Goal: Obtain resource: Download file/media

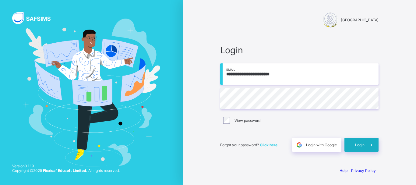
click at [364, 143] on span "Login" at bounding box center [359, 144] width 9 height 5
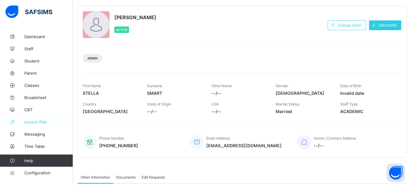
scroll to position [61, 0]
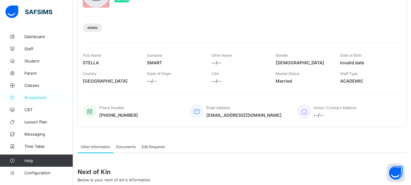
click at [30, 100] on link "Broadsheet" at bounding box center [36, 97] width 73 height 12
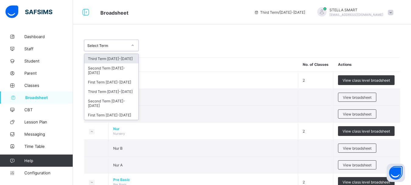
click at [130, 45] on div at bounding box center [133, 45] width 10 height 10
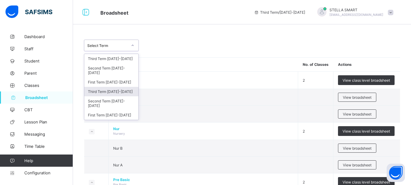
click at [111, 89] on div "Third Term 2024-2025" at bounding box center [111, 91] width 54 height 9
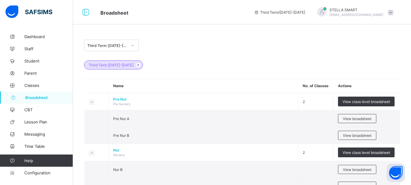
click at [180, 59] on div "Third Term 2024-2025" at bounding box center [242, 61] width 316 height 21
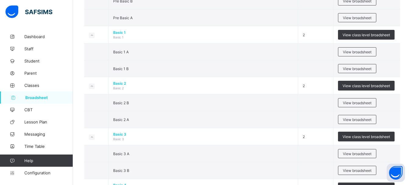
scroll to position [122, 0]
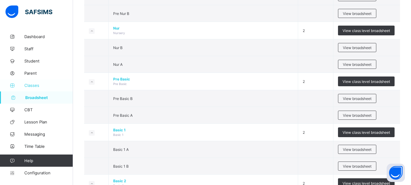
click at [29, 87] on span "Classes" at bounding box center [48, 85] width 49 height 5
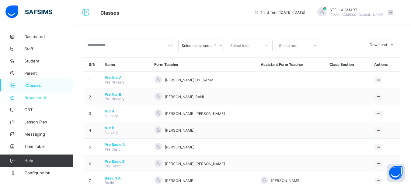
click at [26, 98] on span "Broadsheet" at bounding box center [48, 97] width 49 height 5
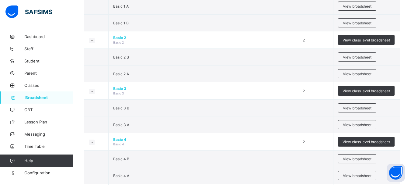
scroll to position [213, 0]
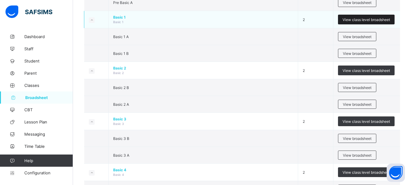
click at [375, 21] on span "View class level broadsheet" at bounding box center [366, 19] width 47 height 5
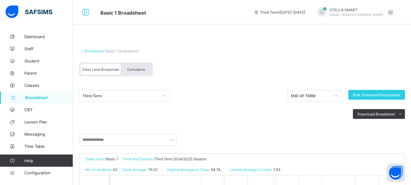
click at [146, 69] on div "Cumulative" at bounding box center [136, 69] width 30 height 11
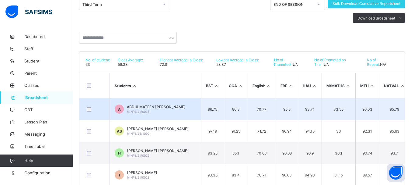
click at [237, 101] on td "86.3" at bounding box center [236, 109] width 24 height 22
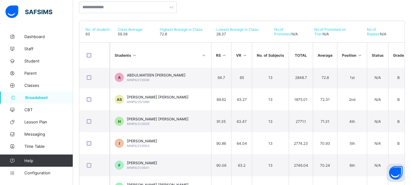
scroll to position [0, 276]
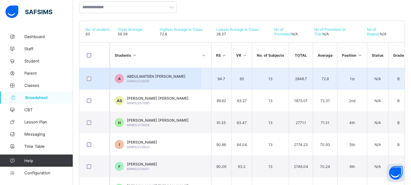
click at [170, 72] on td "A ABDULMATEEN OLATUNDE ADEGOKE MINPS/21/0036" at bounding box center [155, 79] width 91 height 22
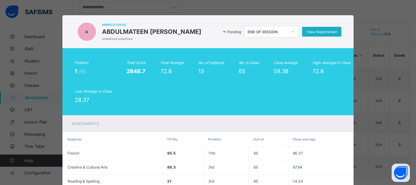
click at [308, 30] on span "View Reportsheet" at bounding box center [321, 32] width 30 height 5
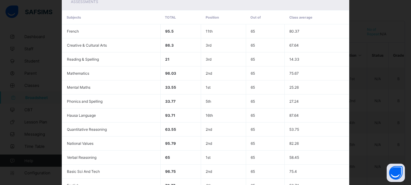
scroll to position [199, 0]
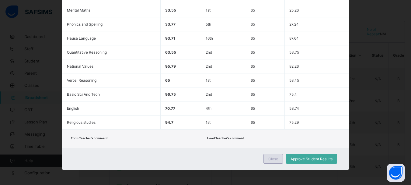
click at [274, 159] on span "Close" at bounding box center [273, 158] width 10 height 5
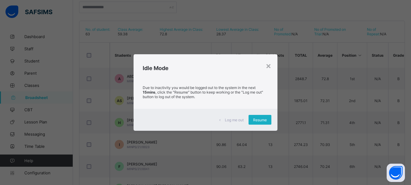
click at [261, 120] on span "Resume" at bounding box center [260, 119] width 14 height 5
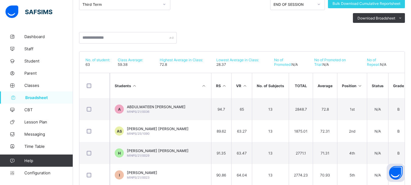
scroll to position [0, 0]
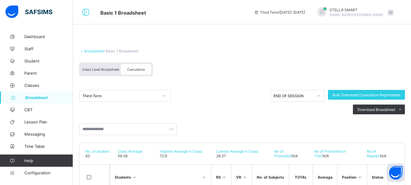
click at [106, 67] on div "Class Level Broadsheet" at bounding box center [101, 69] width 40 height 11
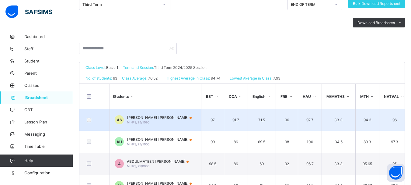
click at [220, 114] on td "97" at bounding box center [212, 120] width 23 height 22
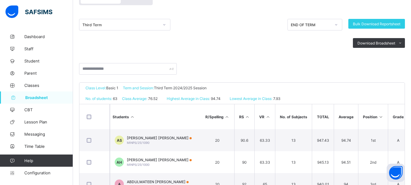
scroll to position [30, 0]
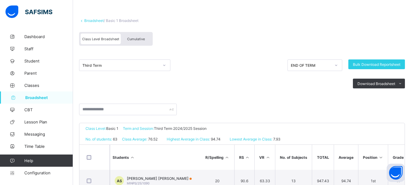
click at [138, 37] on div "Cumulative" at bounding box center [136, 38] width 30 height 11
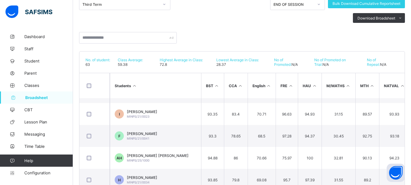
scroll to position [91, 0]
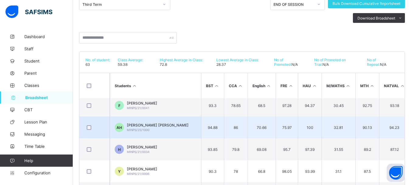
click at [386, 123] on td "94.23" at bounding box center [394, 127] width 30 height 22
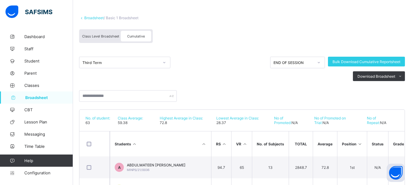
scroll to position [30, 0]
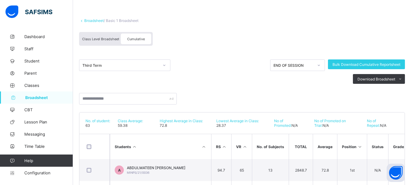
click at [96, 36] on div "Class Level Broadsheet" at bounding box center [101, 38] width 40 height 11
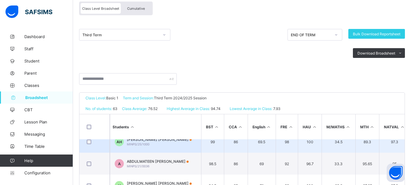
scroll to position [0, 0]
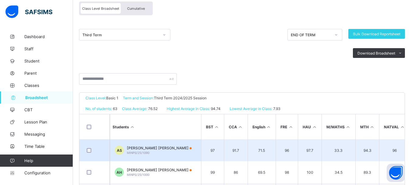
click at [314, 142] on td "97.7" at bounding box center [310, 150] width 24 height 22
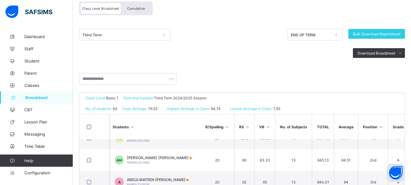
scroll to position [24, 253]
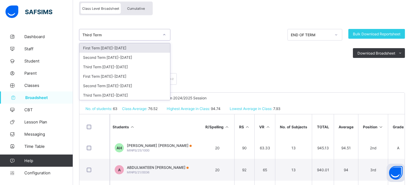
click at [161, 32] on div at bounding box center [164, 35] width 10 height 10
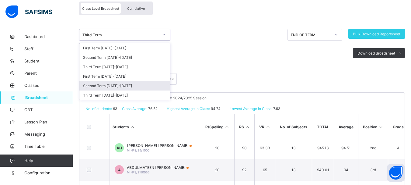
click at [128, 83] on div "Second Term 2024-2025" at bounding box center [124, 85] width 91 height 9
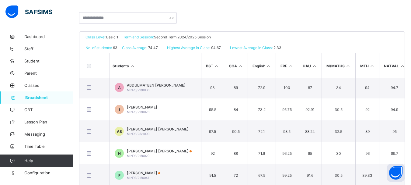
scroll to position [0, 0]
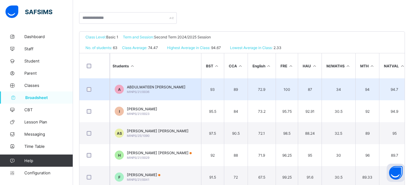
click at [370, 82] on td "94" at bounding box center [367, 89] width 24 height 22
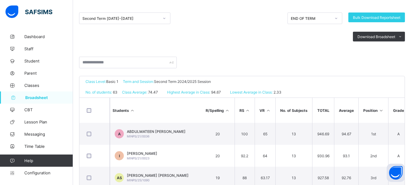
scroll to position [61, 0]
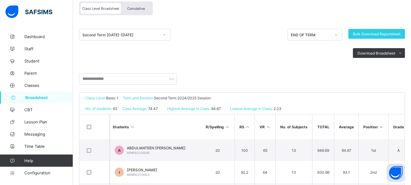
click at [163, 33] on div at bounding box center [164, 35] width 10 height 10
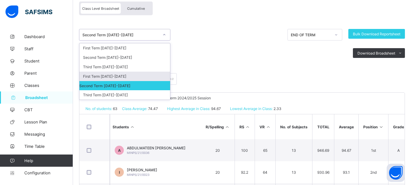
click at [133, 73] on div "First Term 2024-2025" at bounding box center [124, 76] width 91 height 9
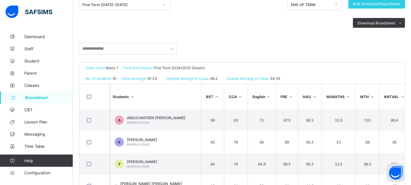
scroll to position [91, 0]
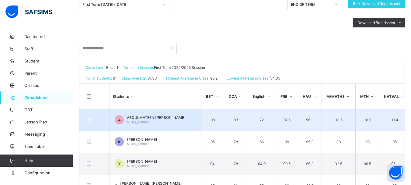
click at [267, 112] on td "72" at bounding box center [262, 120] width 28 height 22
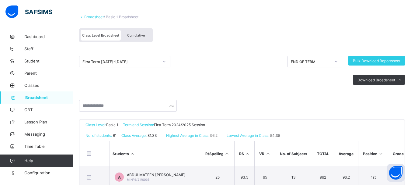
scroll to position [30, 0]
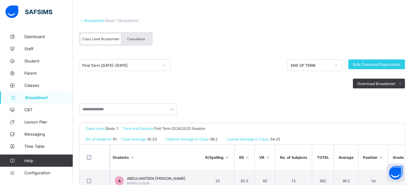
click at [143, 38] on span "Cumulative" at bounding box center [136, 39] width 18 height 4
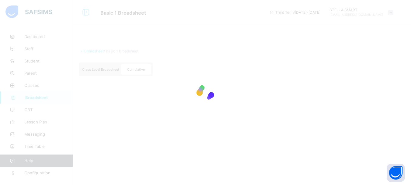
scroll to position [0, 0]
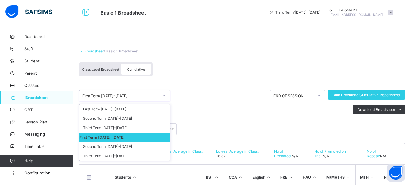
click at [163, 93] on icon at bounding box center [164, 96] width 4 height 6
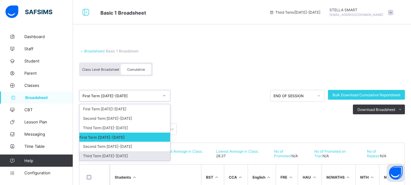
click at [136, 153] on div "Third Term 2024-2025" at bounding box center [124, 155] width 91 height 9
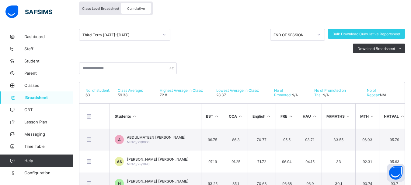
click at [103, 8] on span "Class Level Broadsheet" at bounding box center [100, 8] width 37 height 4
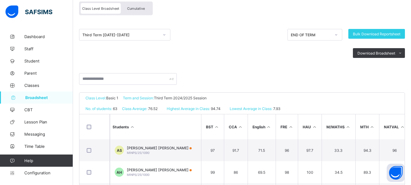
click at [142, 6] on span "Cumulative" at bounding box center [136, 8] width 18 height 4
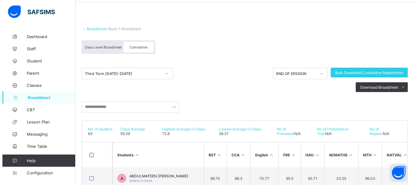
scroll to position [53, 0]
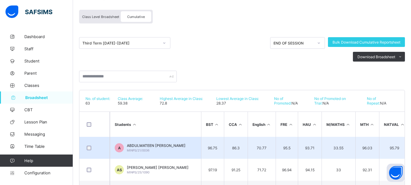
click at [163, 144] on span "ABDULMATEEN OLATUNDE ADEGOKE" at bounding box center [156, 145] width 59 height 5
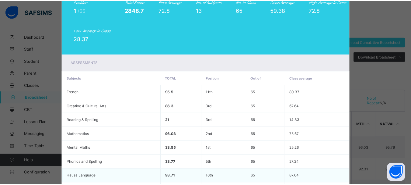
scroll to position [0, 0]
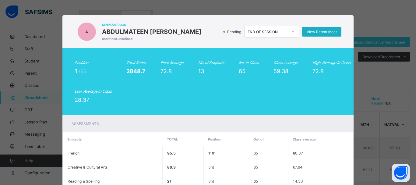
click at [321, 34] on div "View Reportsheet" at bounding box center [321, 32] width 39 height 10
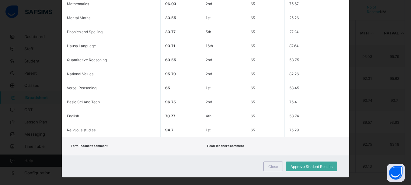
scroll to position [192, 0]
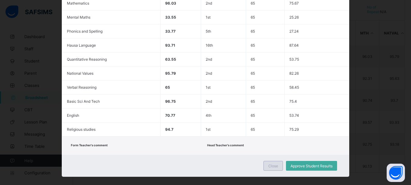
click at [271, 169] on div "Close" at bounding box center [273, 166] width 19 height 10
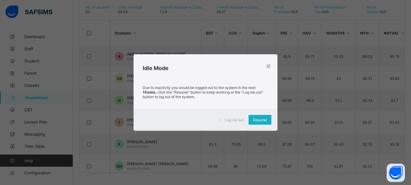
click at [260, 121] on span "Resume" at bounding box center [260, 119] width 14 height 5
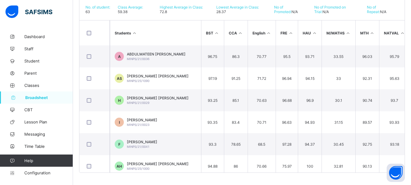
click at [41, 99] on span "Broadsheet" at bounding box center [49, 97] width 48 height 5
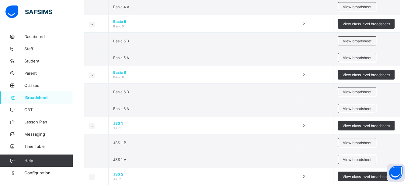
scroll to position [414, 0]
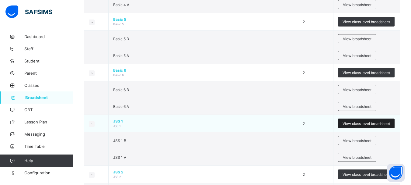
click at [352, 125] on span "View class level broadsheet" at bounding box center [366, 123] width 47 height 5
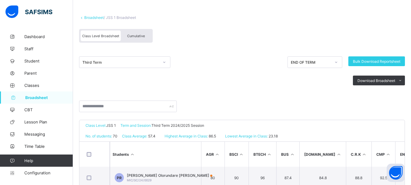
scroll to position [37, 0]
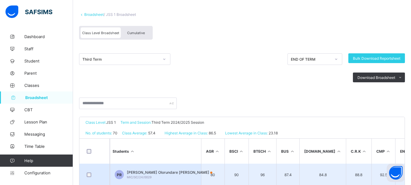
click at [306, 169] on td "84.8" at bounding box center [322, 174] width 47 height 22
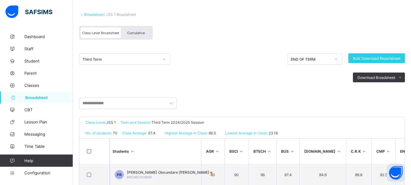
click at [131, 32] on span "Cumulative" at bounding box center [136, 33] width 18 height 4
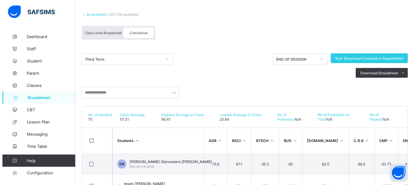
scroll to position [49, 0]
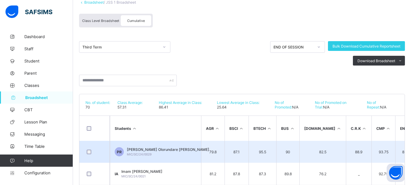
click at [241, 147] on td "87.1" at bounding box center [237, 152] width 24 height 22
click at [139, 153] on span "MIC/SC/24/0029" at bounding box center [139, 154] width 25 height 4
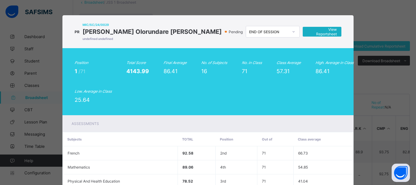
click at [309, 30] on span "View Reportsheet" at bounding box center [322, 31] width 30 height 9
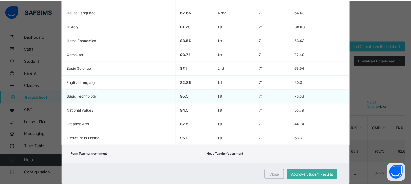
scroll to position [241, 0]
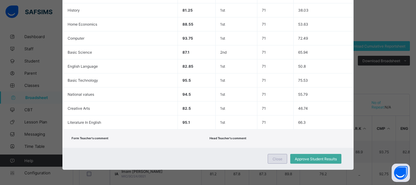
click at [274, 159] on span "Close" at bounding box center [277, 158] width 10 height 5
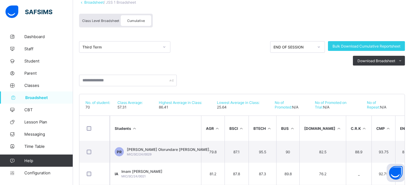
click at [32, 97] on span "Broadsheet" at bounding box center [49, 97] width 48 height 5
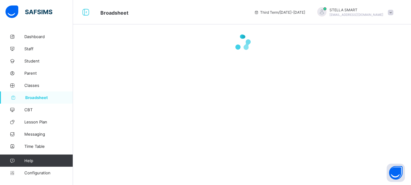
click at [226, 54] on div at bounding box center [242, 42] width 338 height 24
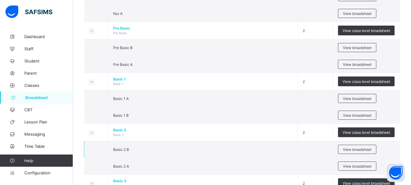
scroll to position [152, 0]
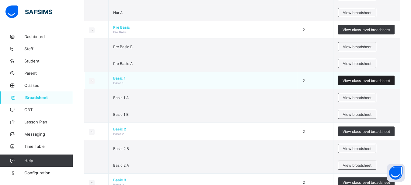
click at [380, 79] on span "View class level broadsheet" at bounding box center [366, 80] width 47 height 5
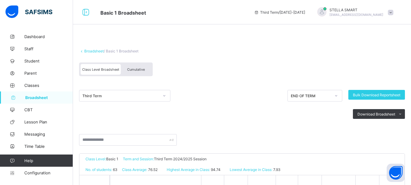
click at [141, 68] on span "Cumulative" at bounding box center [136, 69] width 18 height 4
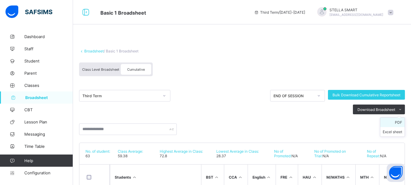
click at [402, 122] on li "PDF" at bounding box center [392, 121] width 24 height 9
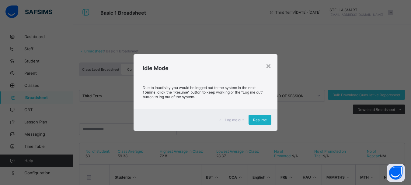
scroll to position [61, 0]
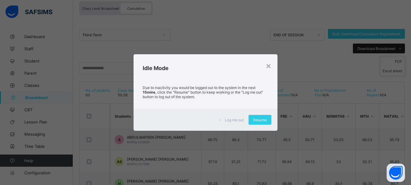
click at [254, 119] on span "Resume" at bounding box center [260, 119] width 14 height 5
click at [392, 47] on span "Download Broadsheet" at bounding box center [377, 48] width 38 height 5
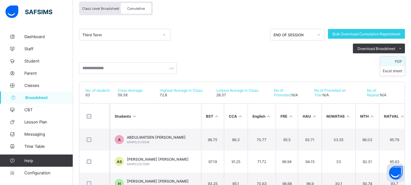
scroll to position [0, 0]
click at [400, 60] on li "PDF" at bounding box center [392, 61] width 24 height 9
click at [393, 62] on li "PDF" at bounding box center [392, 61] width 24 height 9
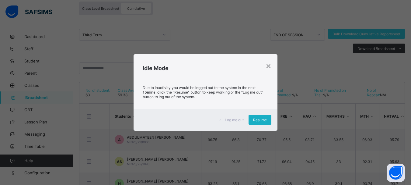
click at [260, 119] on span "Resume" at bounding box center [260, 119] width 14 height 5
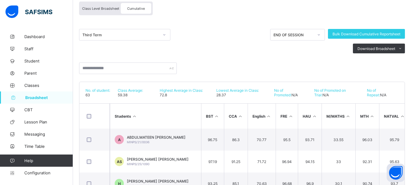
click at [35, 99] on span "Broadsheet" at bounding box center [49, 97] width 48 height 5
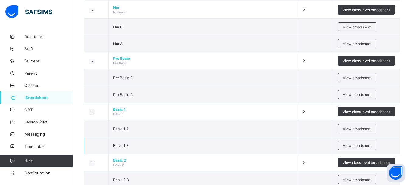
scroll to position [122, 0]
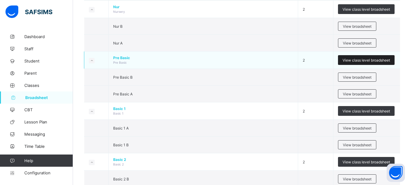
click at [362, 58] on span "View class level broadsheet" at bounding box center [366, 60] width 47 height 5
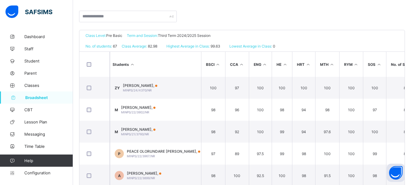
scroll to position [152, 0]
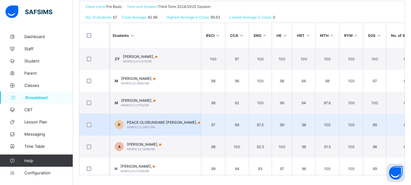
click at [150, 118] on td "P PEACE OLORUNDARE RAPHEAL, MINPS/22/3967/NR" at bounding box center [155, 125] width 91 height 22
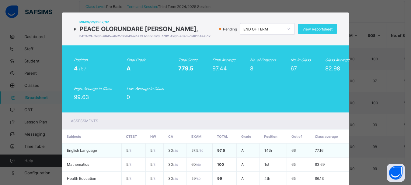
scroll to position [0, 0]
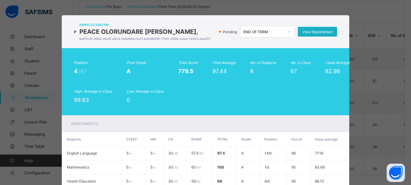
click at [326, 33] on span "View Reportsheet" at bounding box center [317, 32] width 30 height 5
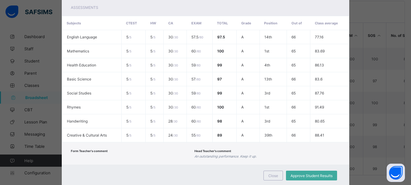
scroll to position [106, 0]
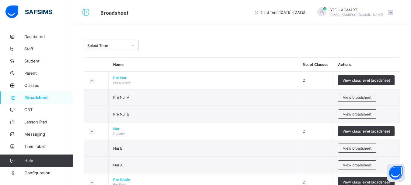
scroll to position [61, 0]
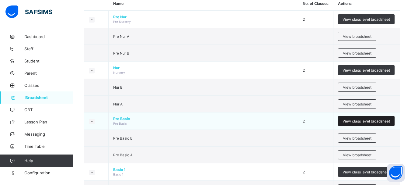
click at [354, 123] on span "View class level broadsheet" at bounding box center [366, 121] width 47 height 5
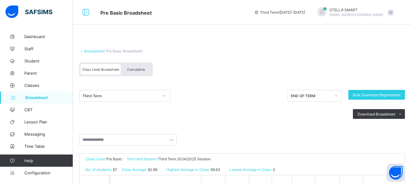
click at [140, 72] on div "Cumulative" at bounding box center [136, 69] width 30 height 11
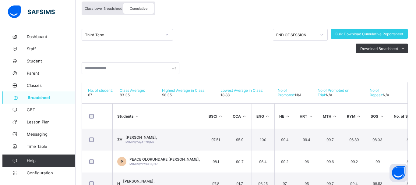
scroll to position [91, 0]
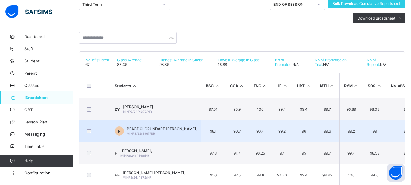
click at [140, 123] on td "P PEACE OLORUNDARE RAPHEAL, MINPS/22/3967/NR" at bounding box center [155, 131] width 91 height 22
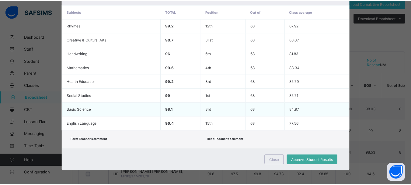
scroll to position [129, 0]
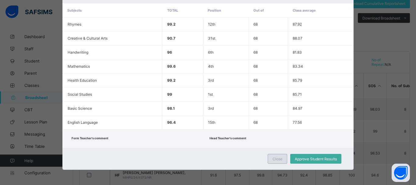
click at [279, 159] on span "Close" at bounding box center [277, 158] width 10 height 5
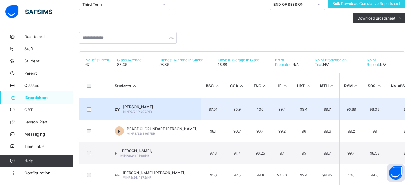
click at [221, 103] on td "97.51" at bounding box center [213, 109] width 24 height 22
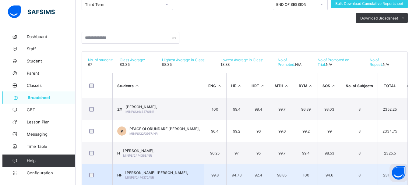
scroll to position [0, 135]
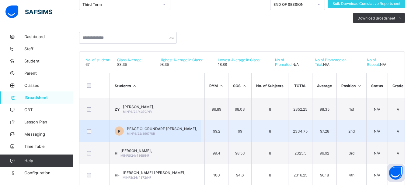
click at [171, 125] on td "P PEACE OLORUNDARE RAPHEAL, MINPS/22/3967/NR" at bounding box center [155, 131] width 91 height 22
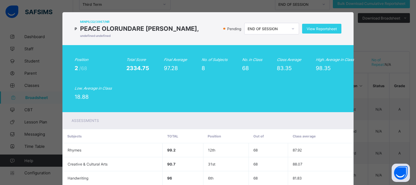
scroll to position [0, 0]
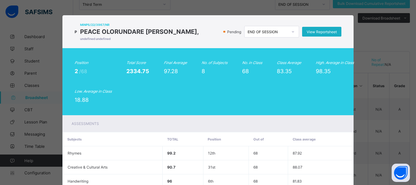
click at [323, 30] on span "View Reportsheet" at bounding box center [321, 32] width 30 height 5
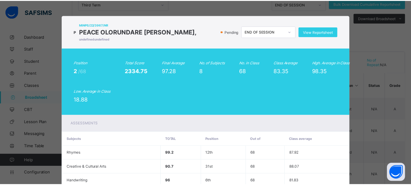
scroll to position [129, 0]
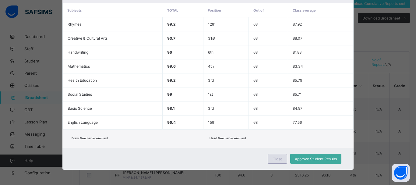
click at [280, 154] on div "Close" at bounding box center [276, 159] width 19 height 10
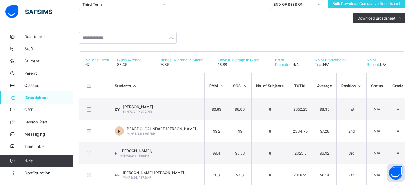
click at [35, 97] on span "Broadsheet" at bounding box center [49, 97] width 48 height 5
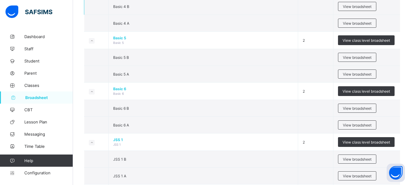
scroll to position [365, 0]
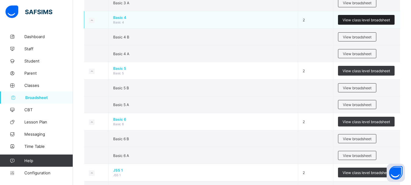
click at [383, 19] on span "View class level broadsheet" at bounding box center [366, 20] width 47 height 5
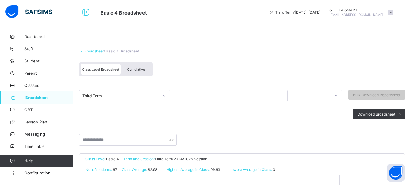
click at [260, 4] on div "Basic 4 Broadsheet Third Term / 2024-2025 STELLA SMART steco4christ12@gmail.com" at bounding box center [205, 12] width 411 height 24
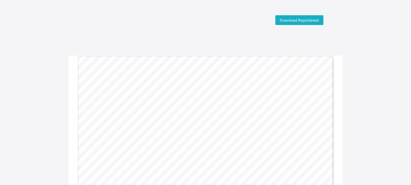
click at [284, 21] on span "Download Reportsheet" at bounding box center [299, 20] width 39 height 5
click at [309, 18] on span "Download Reportsheet" at bounding box center [299, 20] width 39 height 5
click at [295, 20] on span "Download Reportsheet" at bounding box center [299, 20] width 39 height 5
